Goal: Task Accomplishment & Management: Manage account settings

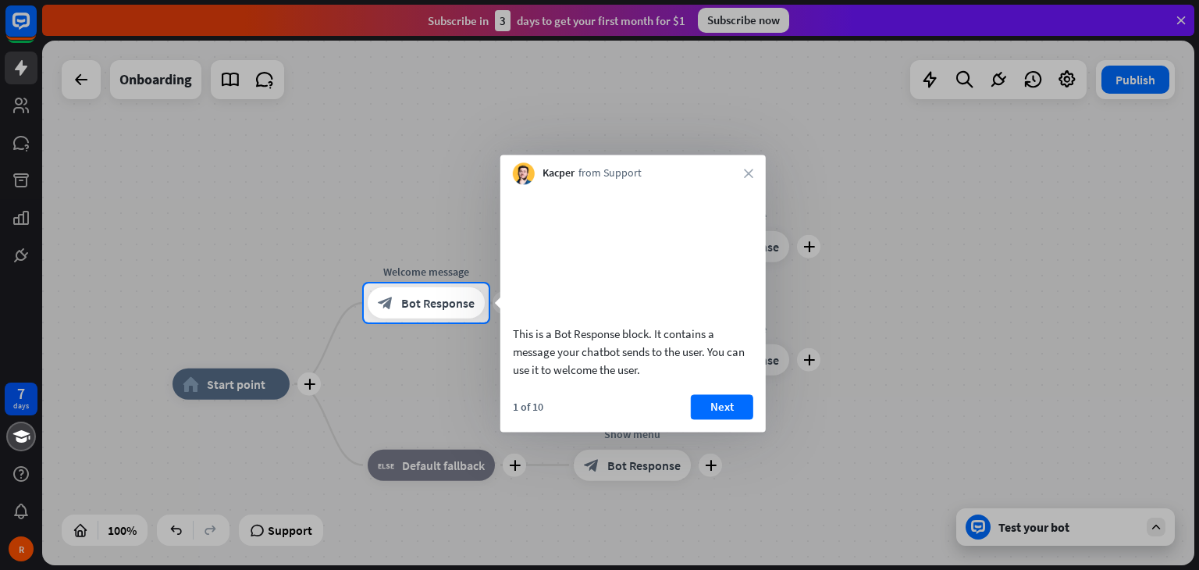
click at [743, 180] on div "Kacper from Support close" at bounding box center [632, 170] width 265 height 30
click at [749, 166] on div "Kacper from Support close" at bounding box center [632, 170] width 265 height 30
click at [711, 419] on button "Next" at bounding box center [722, 406] width 62 height 25
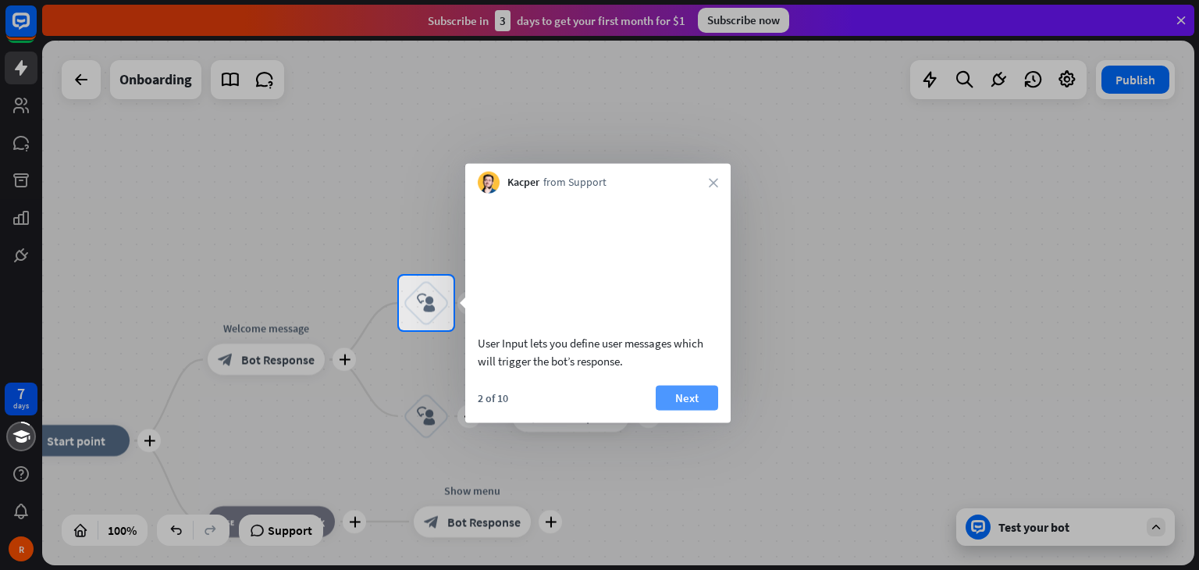
click at [696, 410] on button "Next" at bounding box center [687, 397] width 62 height 25
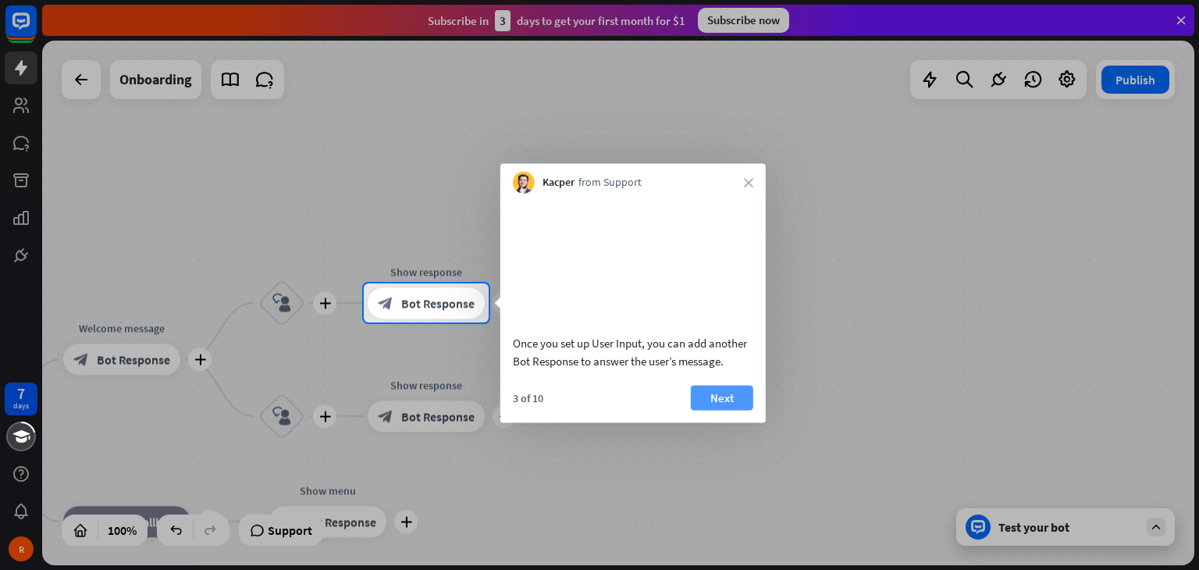
click at [708, 410] on button "Next" at bounding box center [722, 397] width 62 height 25
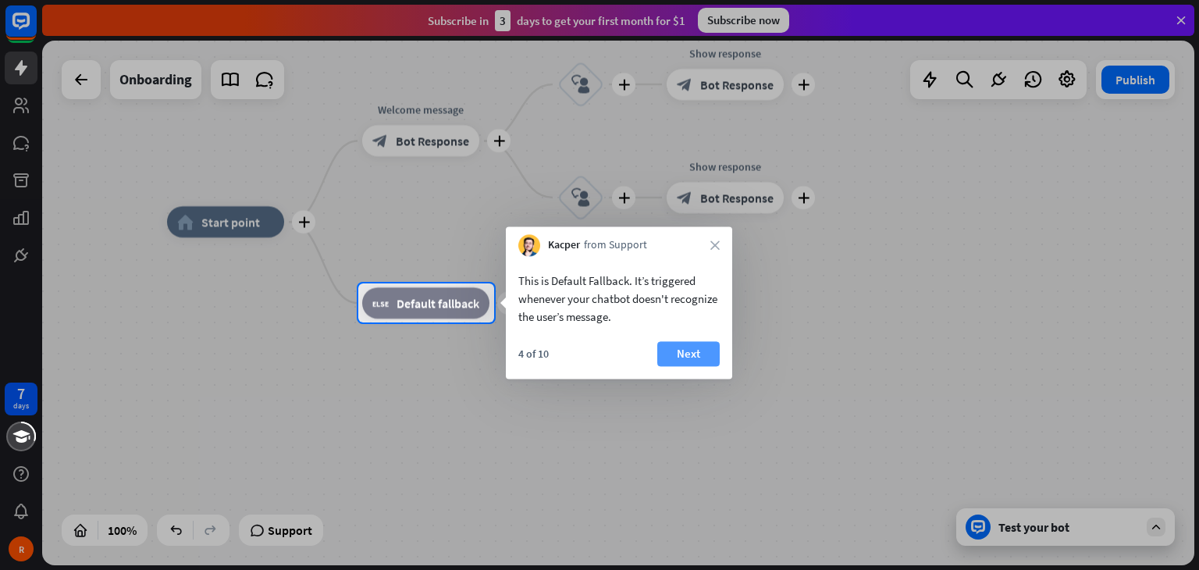
click at [696, 354] on button "Next" at bounding box center [688, 353] width 62 height 25
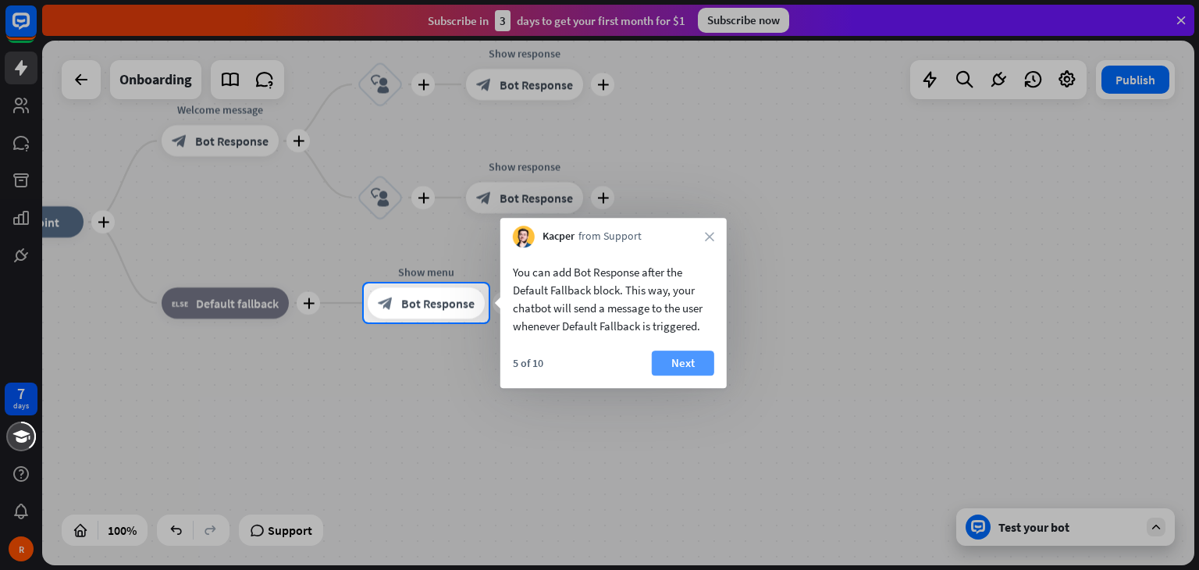
click at [682, 356] on button "Next" at bounding box center [683, 363] width 62 height 25
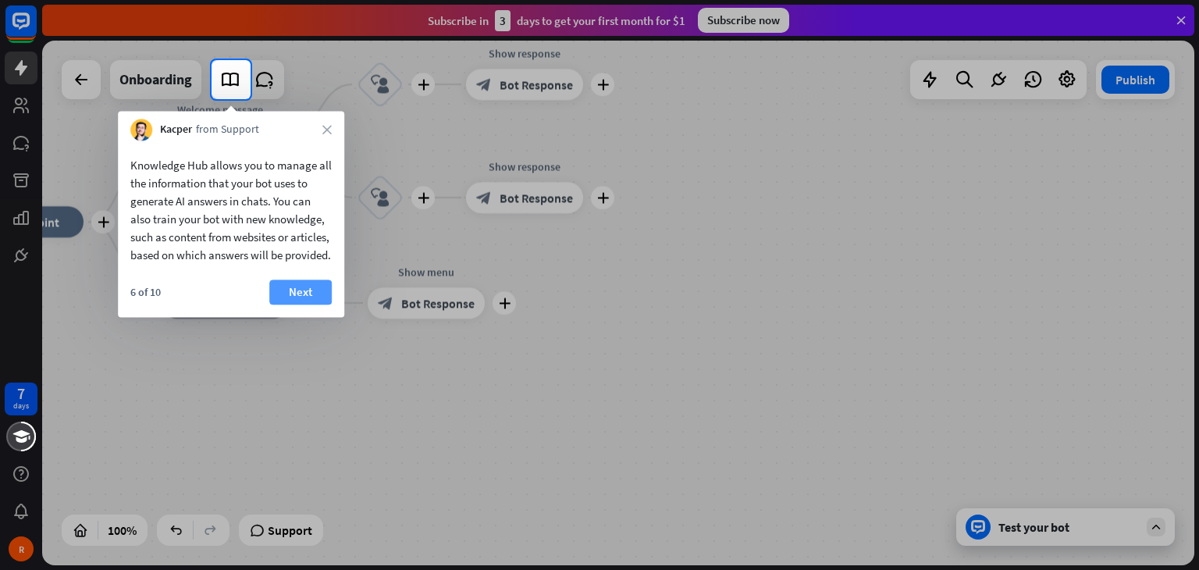
click at [315, 304] on button "Next" at bounding box center [300, 291] width 62 height 25
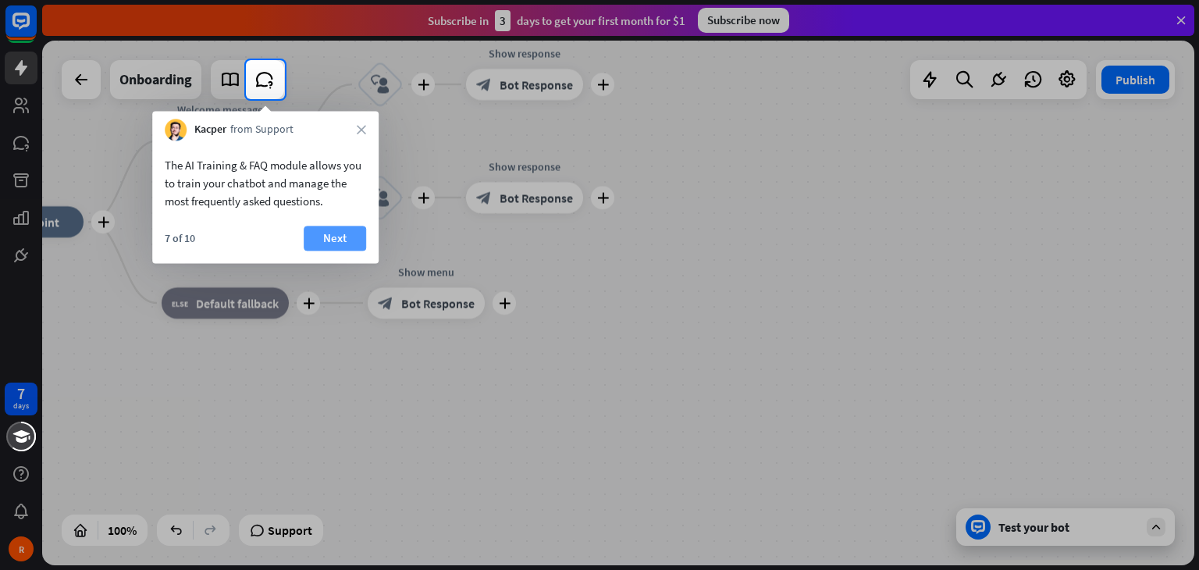
click at [333, 238] on button "Next" at bounding box center [335, 238] width 62 height 25
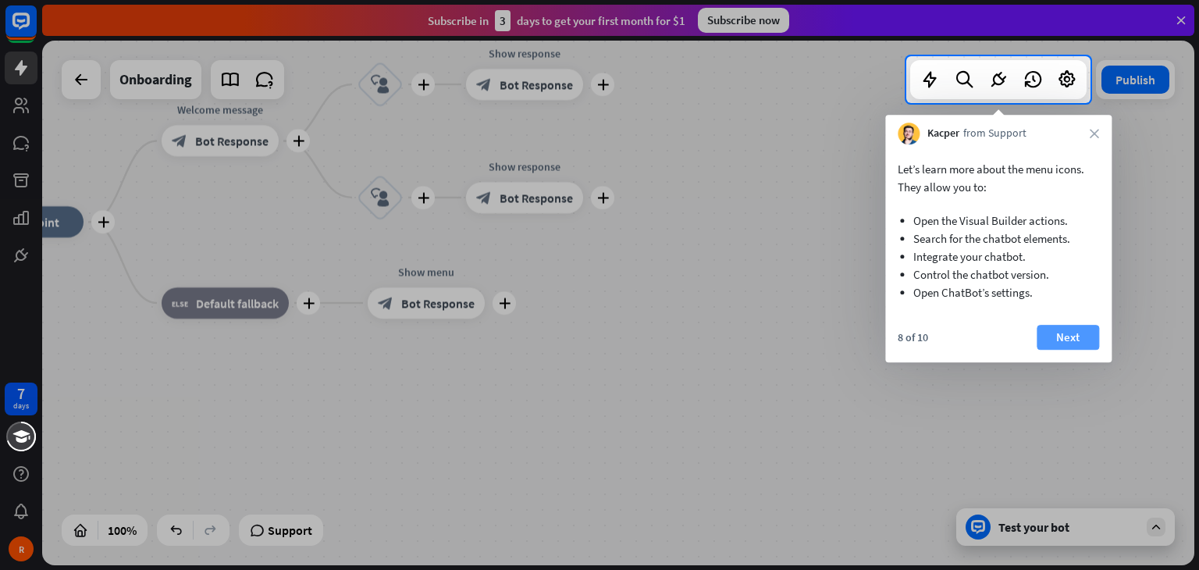
click at [1071, 335] on button "Next" at bounding box center [1068, 337] width 62 height 25
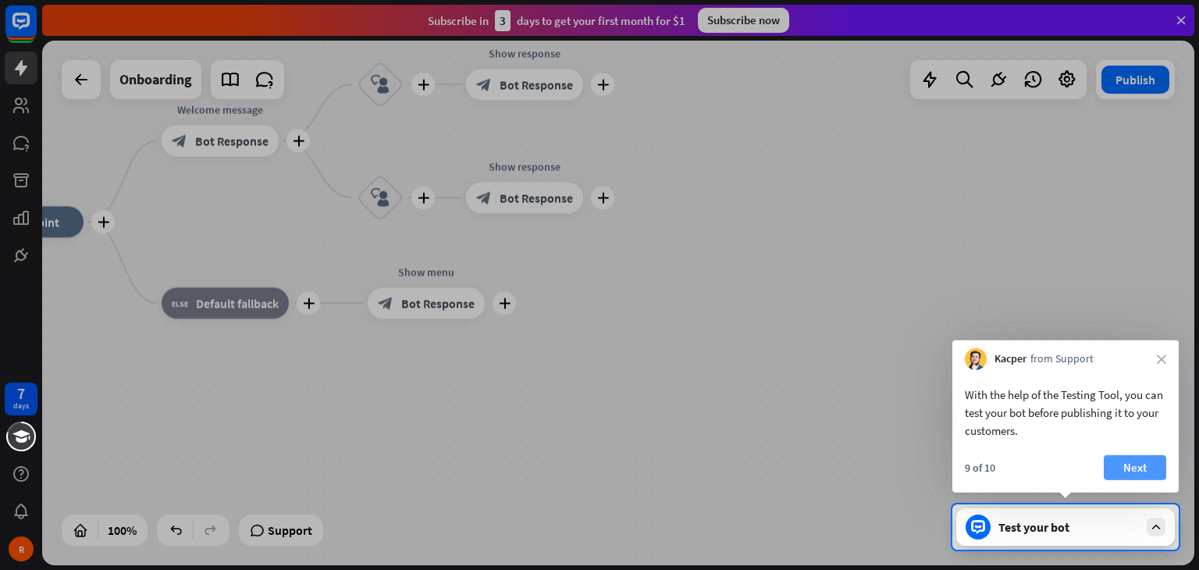
click at [1145, 467] on button "Next" at bounding box center [1135, 467] width 62 height 25
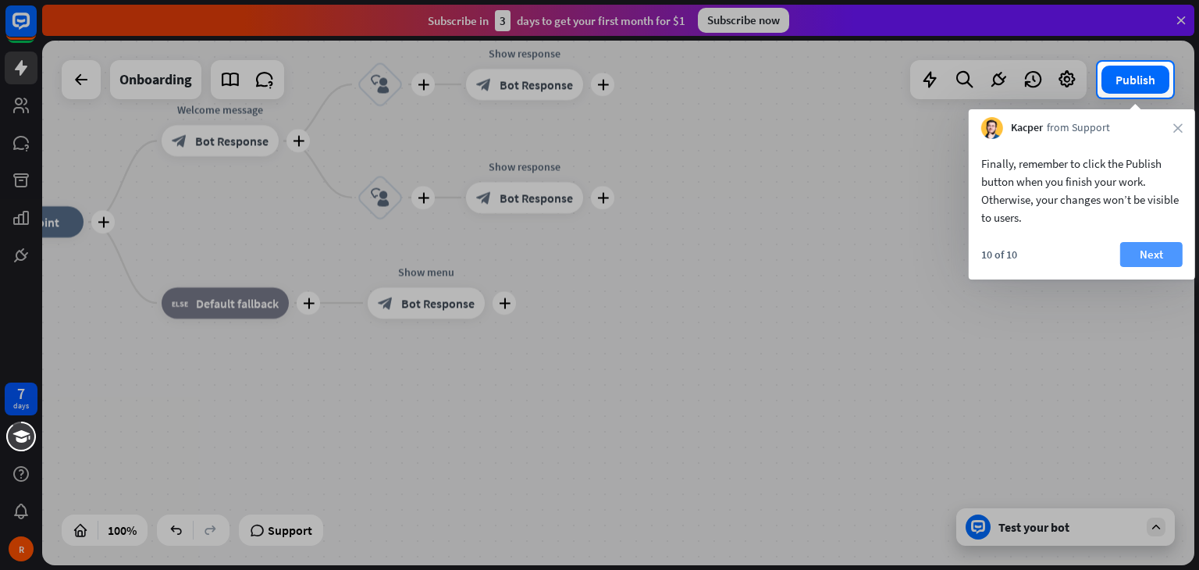
click at [1145, 260] on button "Next" at bounding box center [1151, 254] width 62 height 25
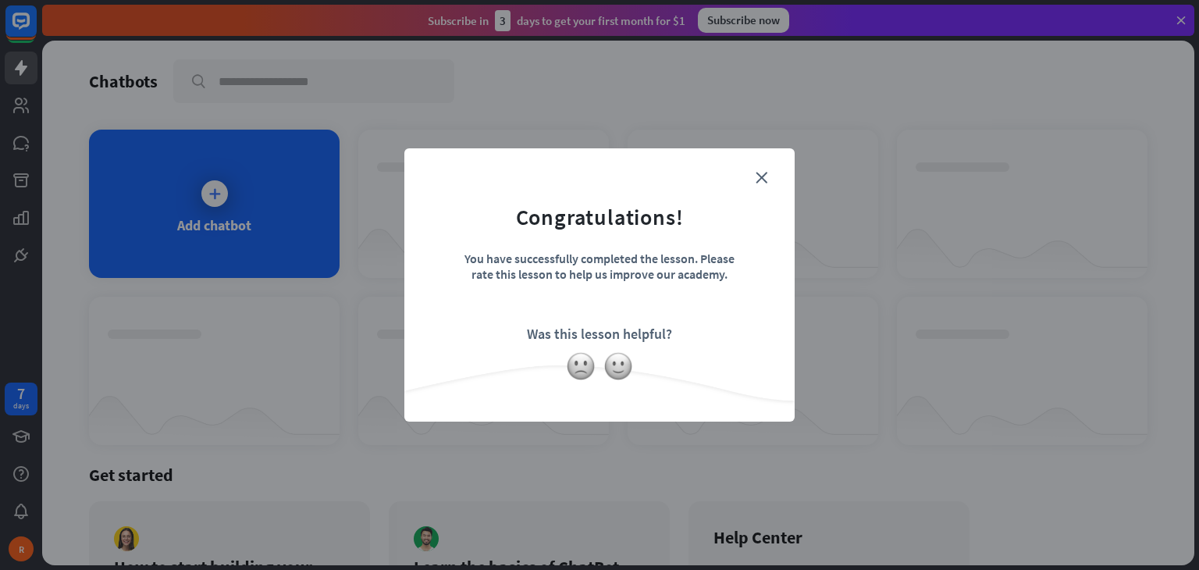
click at [758, 169] on form "Congratulations! You have successfully completed the lesson. Please rate this l…" at bounding box center [599, 261] width 351 height 187
click at [618, 366] on img at bounding box center [618, 366] width 30 height 30
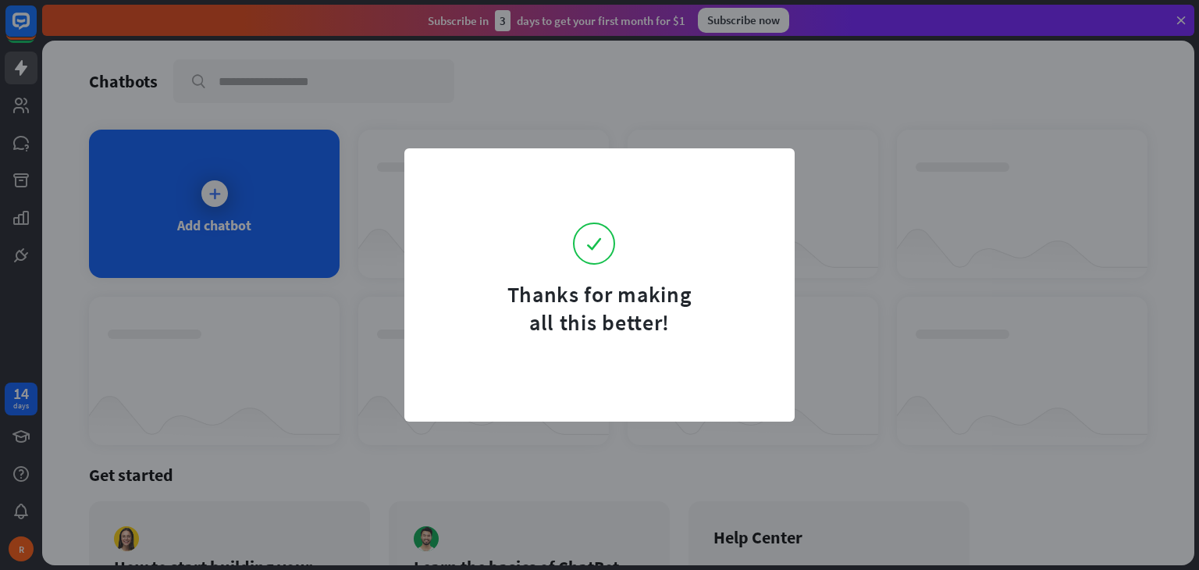
click at [828, 102] on div "Thanks for making all this better!" at bounding box center [599, 285] width 1199 height 570
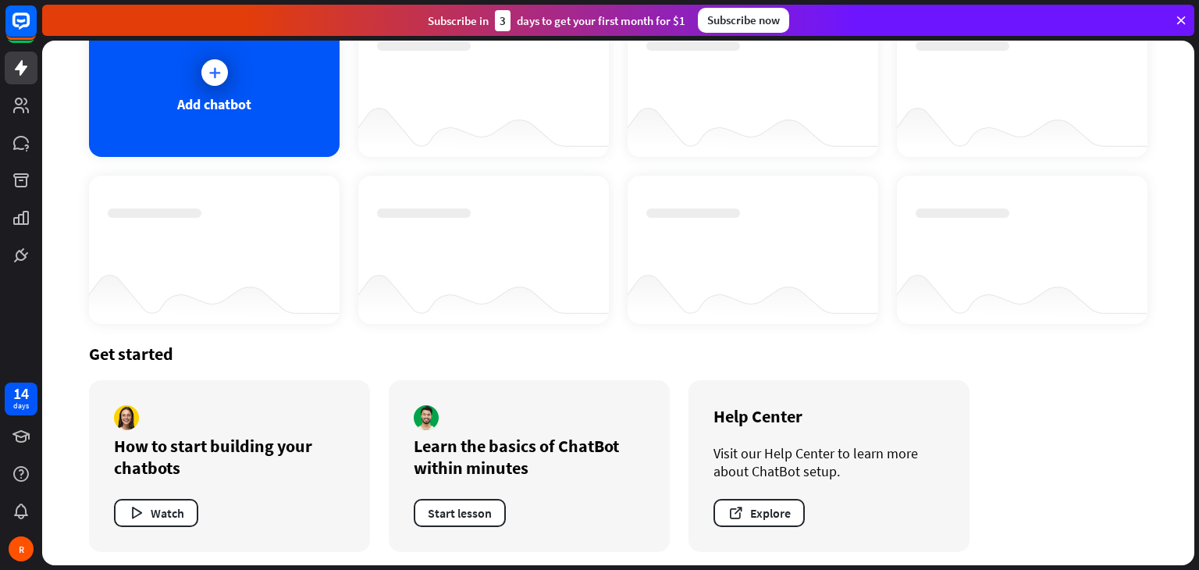
scroll to position [126, 0]
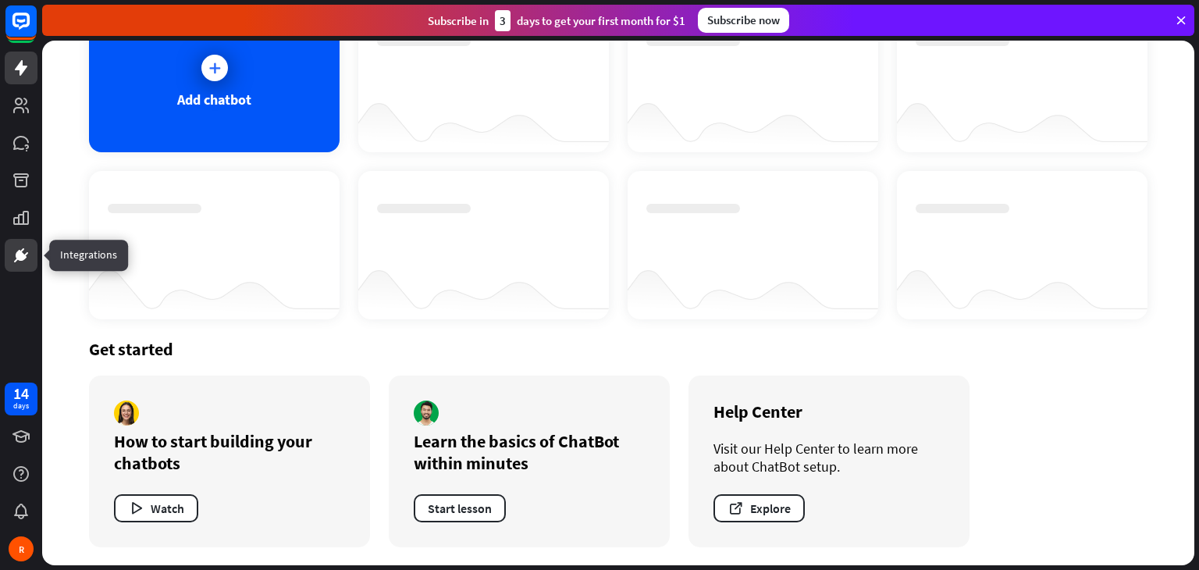
click at [18, 253] on icon at bounding box center [20, 255] width 9 height 9
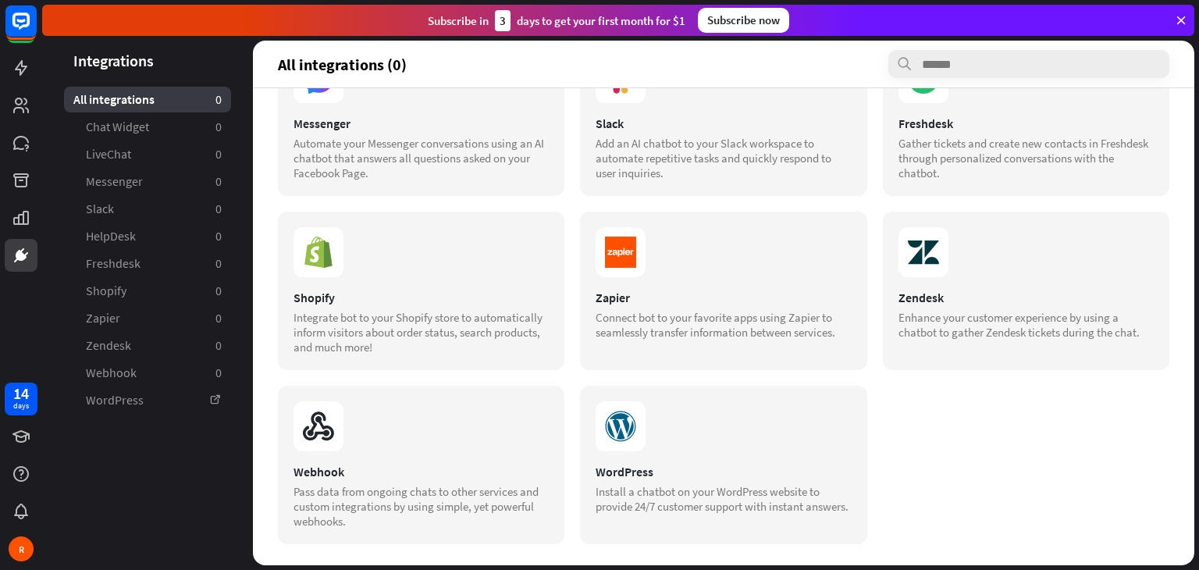
scroll to position [253, 0]
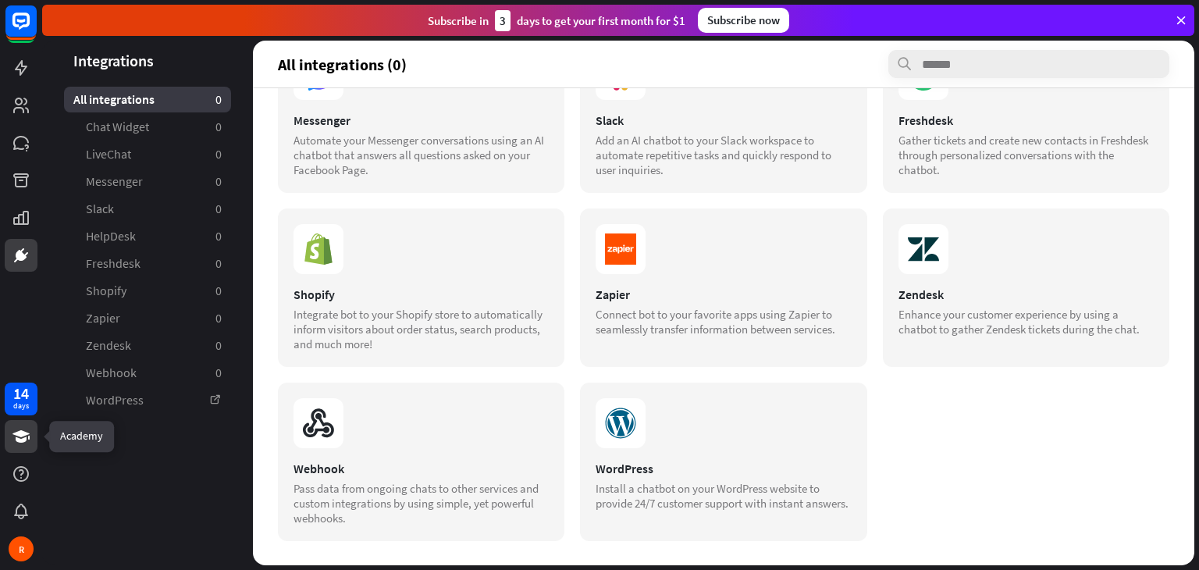
click at [14, 436] on icon at bounding box center [21, 436] width 19 height 19
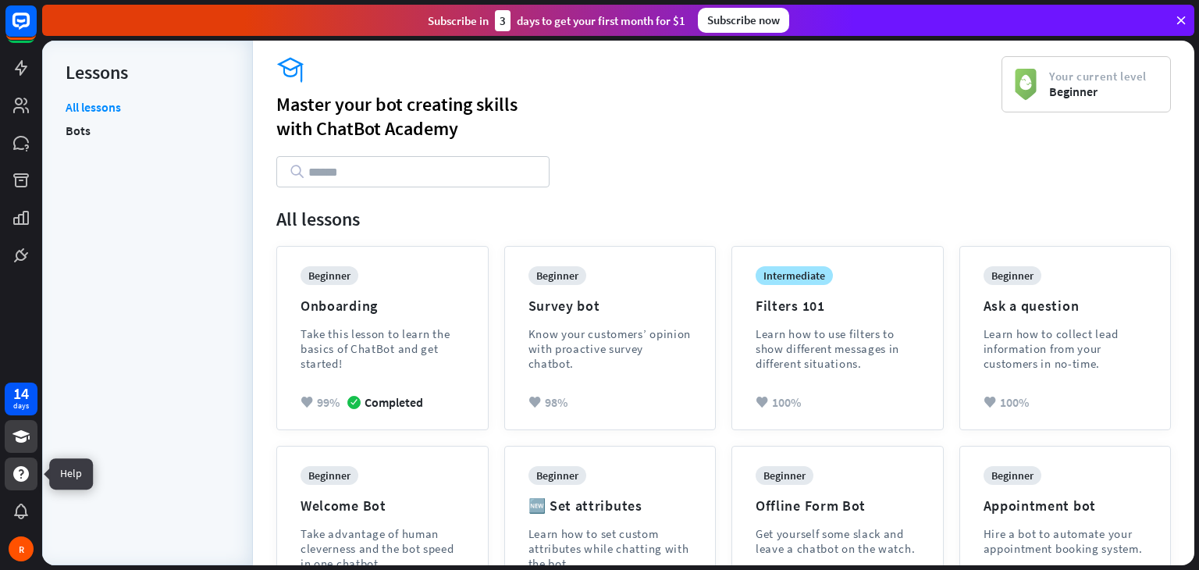
click at [20, 473] on icon at bounding box center [21, 474] width 16 height 16
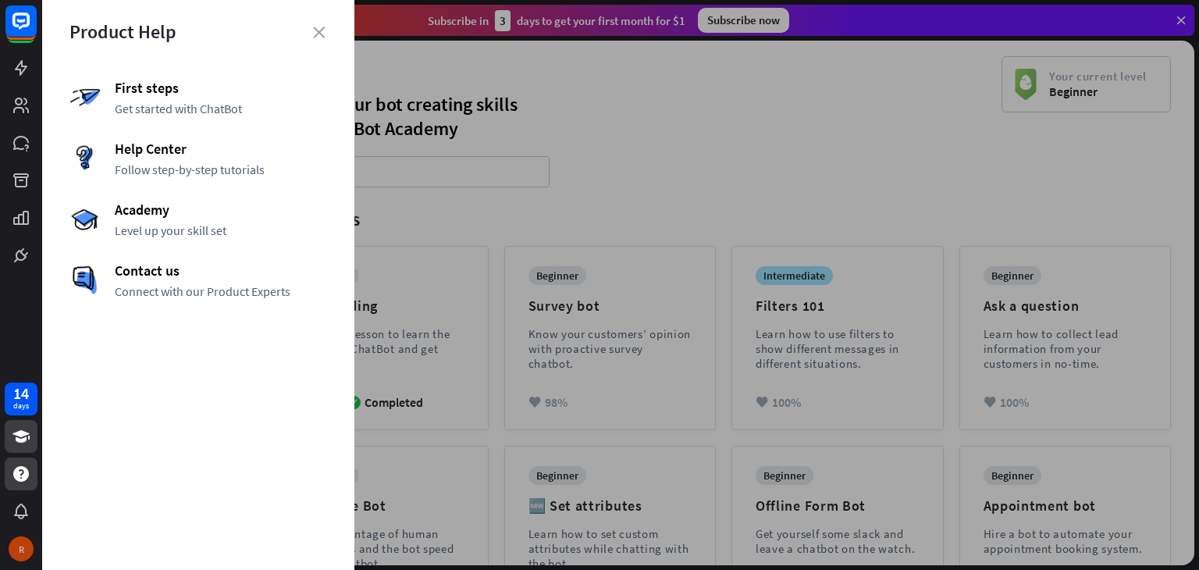
click at [24, 543] on div "R" at bounding box center [21, 548] width 25 height 25
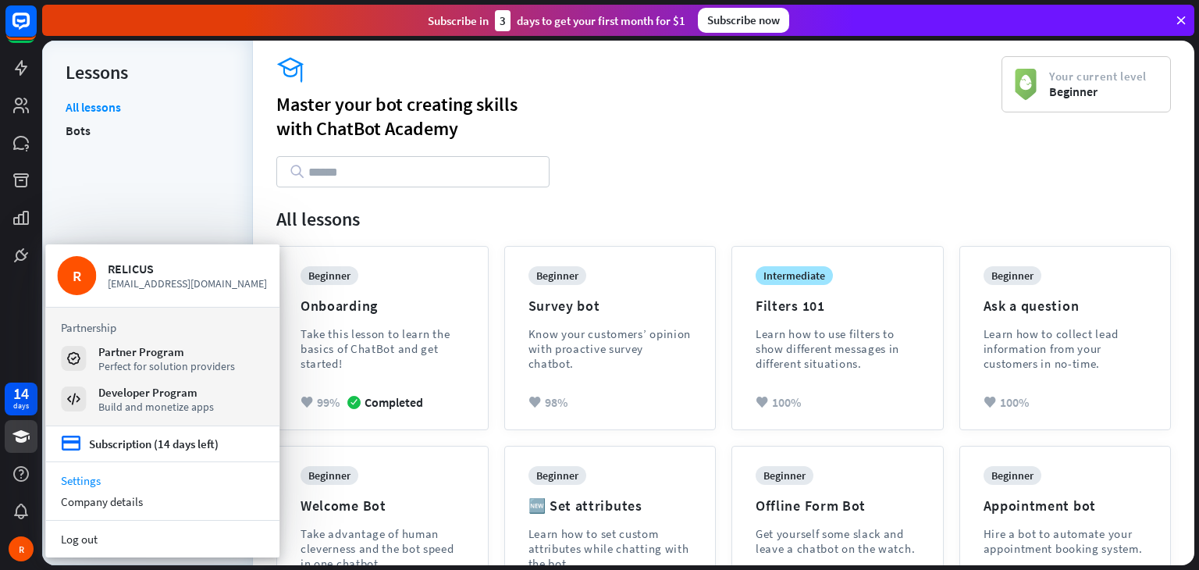
click at [91, 485] on link "Settings" at bounding box center [162, 480] width 234 height 21
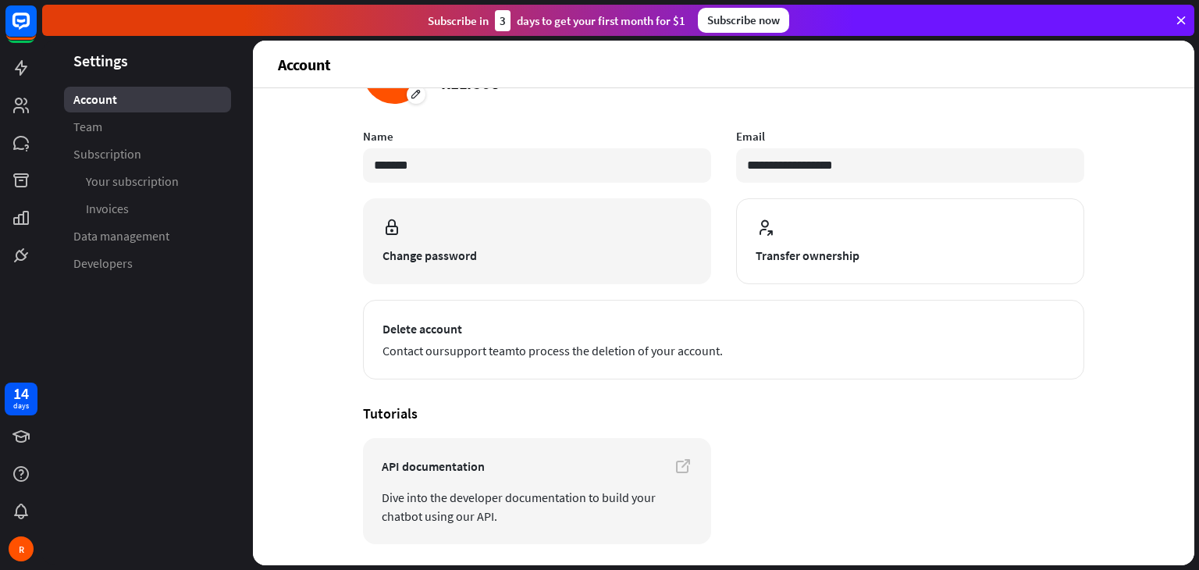
scroll to position [78, 0]
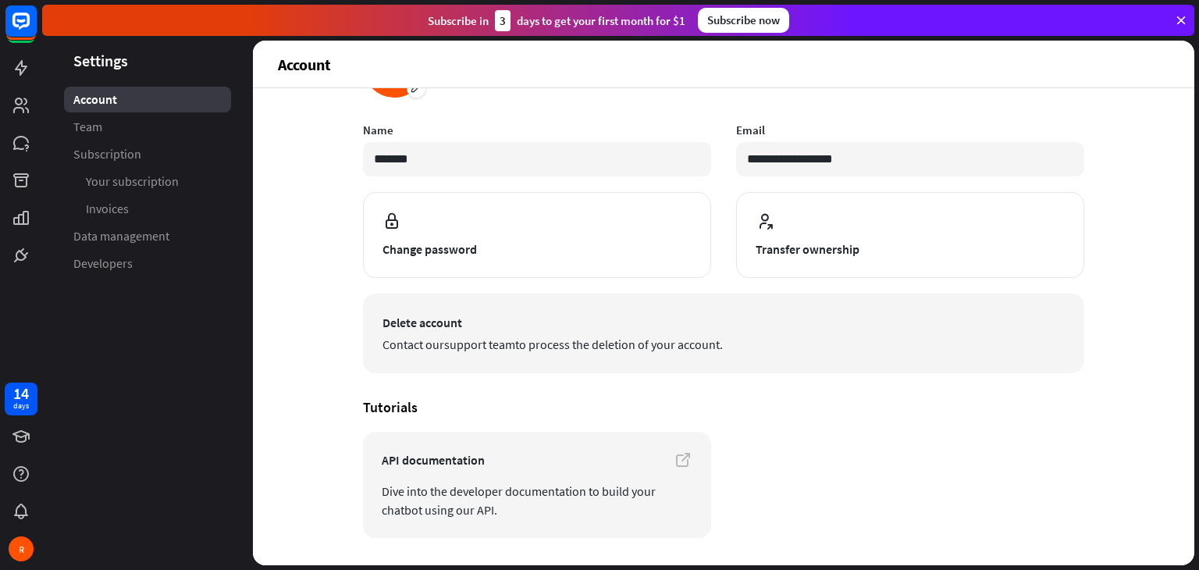
click at [464, 319] on span "Delete account" at bounding box center [724, 322] width 682 height 19
click at [511, 333] on button "Delete account Contact our support team to process the deletion of your account." at bounding box center [723, 334] width 721 height 80
click at [509, 336] on link "support team" at bounding box center [479, 344] width 71 height 16
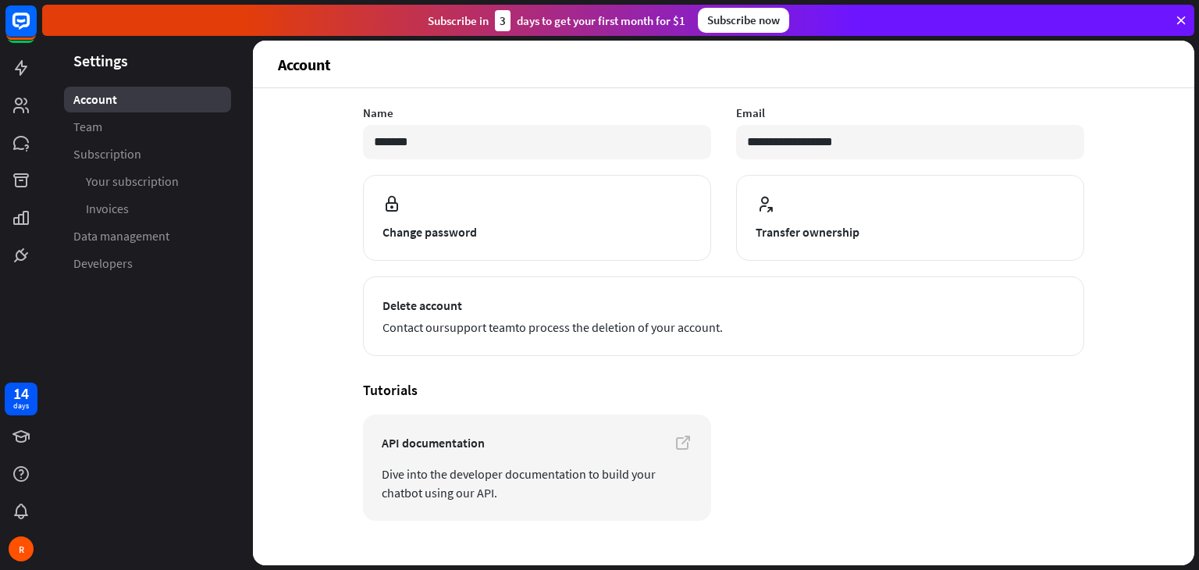
scroll to position [122, 0]
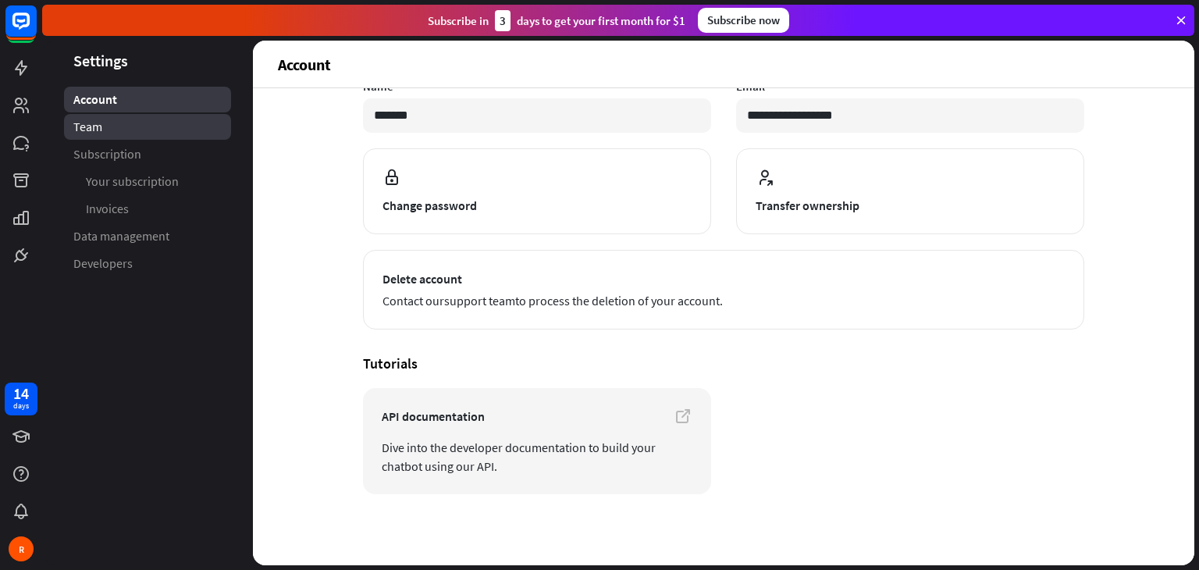
click at [107, 134] on link "Team" at bounding box center [147, 127] width 167 height 26
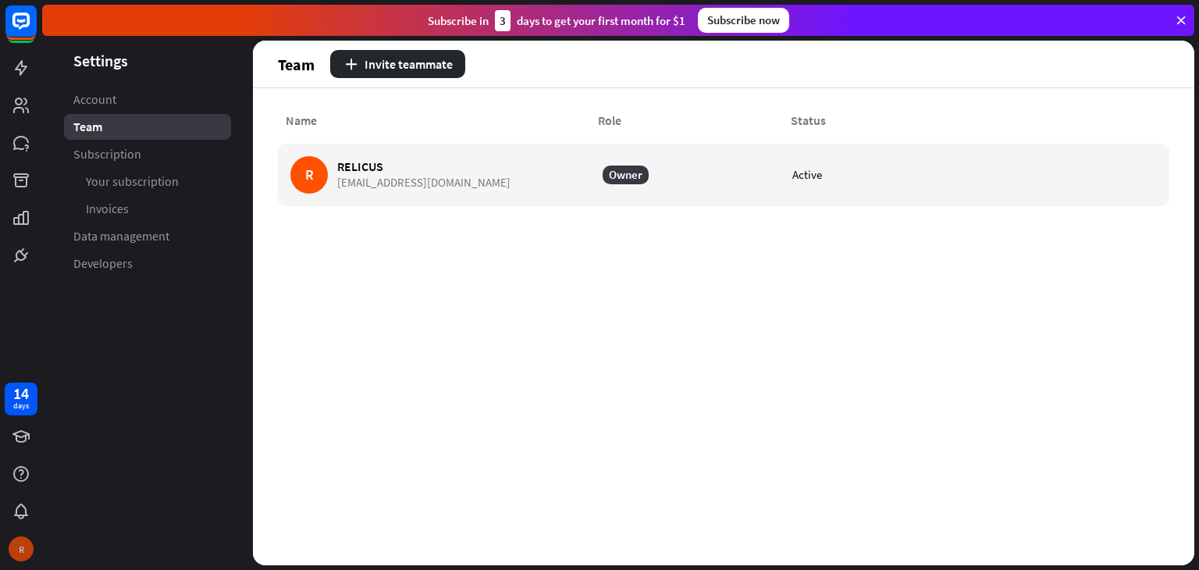
click at [20, 542] on div "R" at bounding box center [21, 548] width 25 height 25
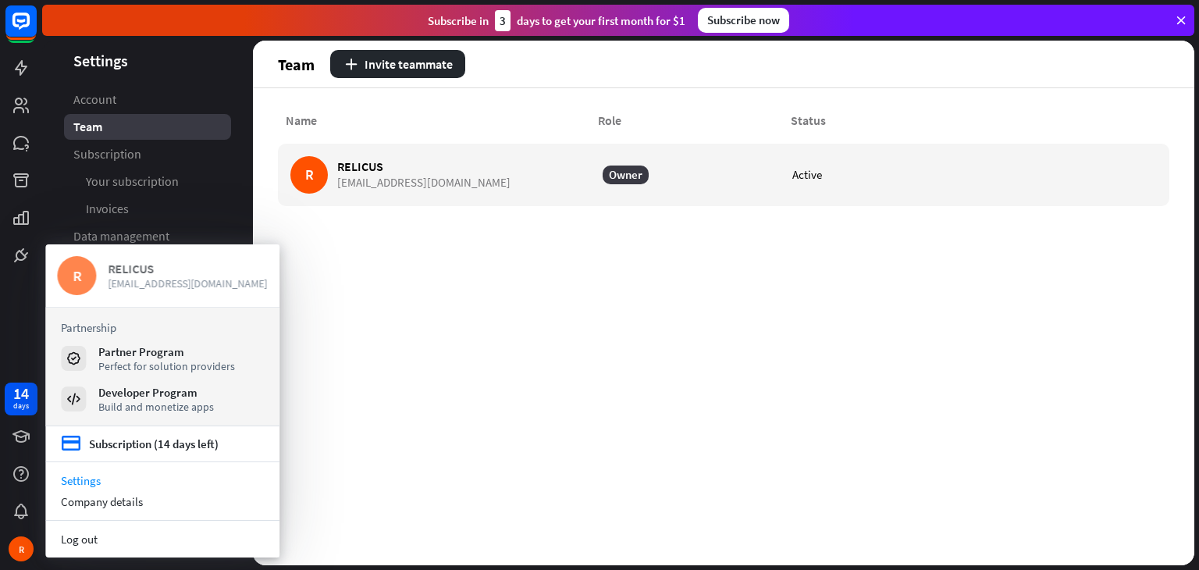
click at [133, 270] on div "RELICUS" at bounding box center [188, 269] width 160 height 16
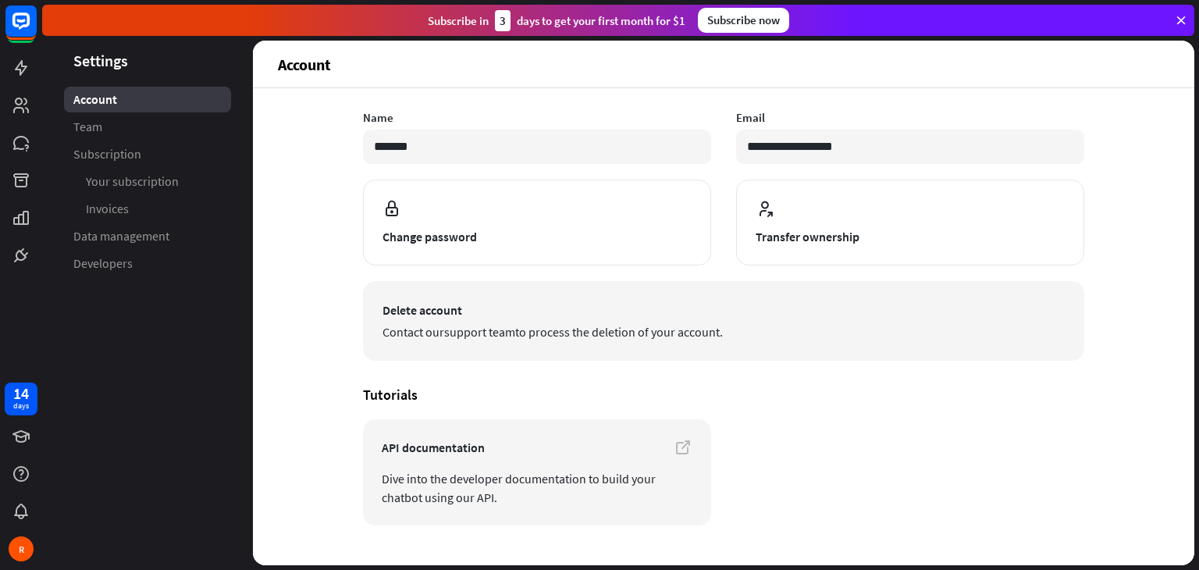
scroll to position [122, 0]
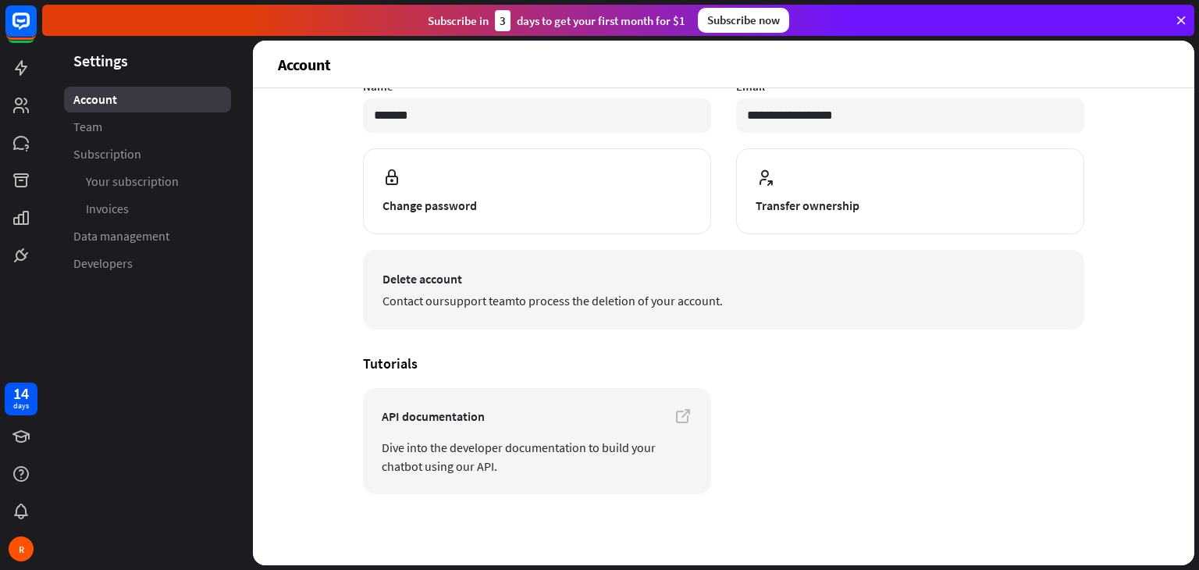
click at [523, 292] on span "Contact our support team to process the deletion of your account." at bounding box center [724, 300] width 682 height 19
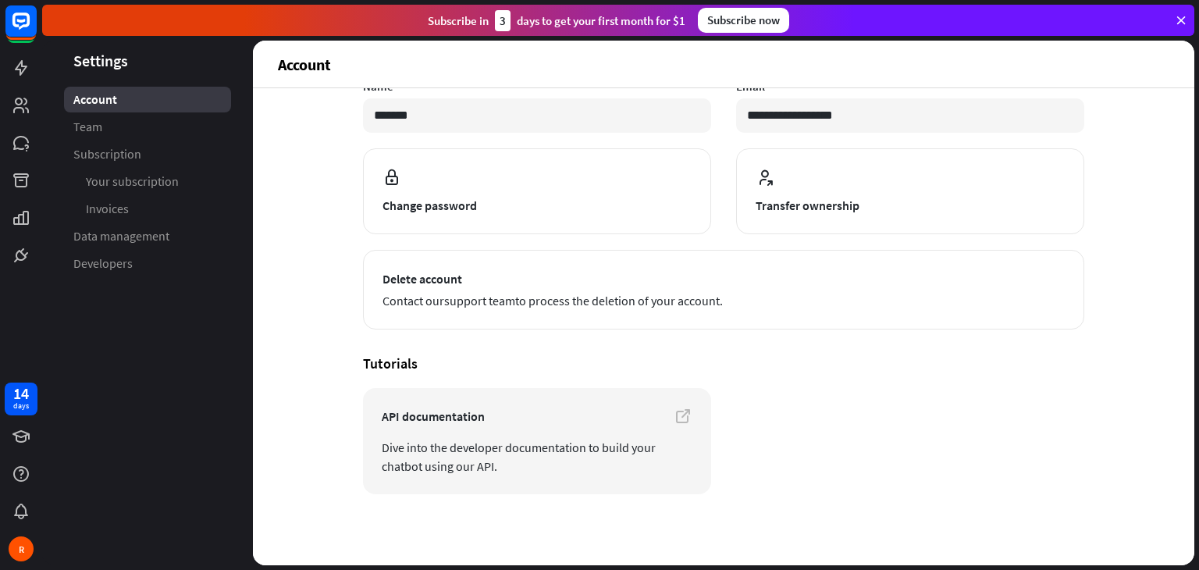
drag, startPoint x: 827, startPoint y: 333, endPoint x: 805, endPoint y: 329, distance: 22.2
click at [827, 333] on div "**********" at bounding box center [723, 242] width 721 height 503
click at [9, 543] on div "R" at bounding box center [21, 548] width 25 height 25
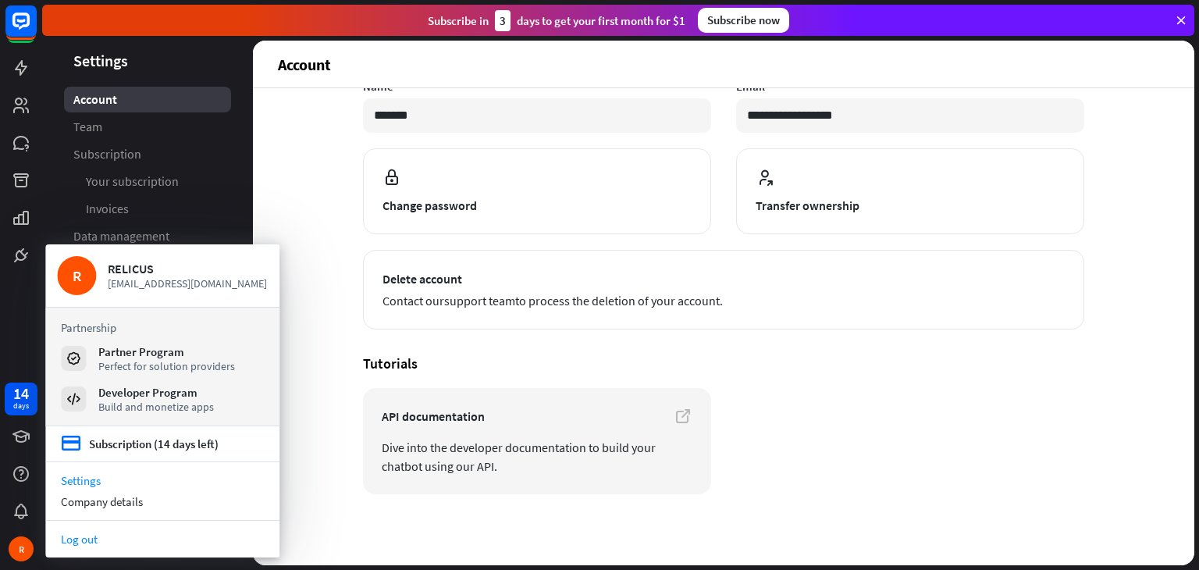
click at [81, 536] on link "Log out" at bounding box center [162, 539] width 234 height 21
